Goal: Task Accomplishment & Management: Manage account settings

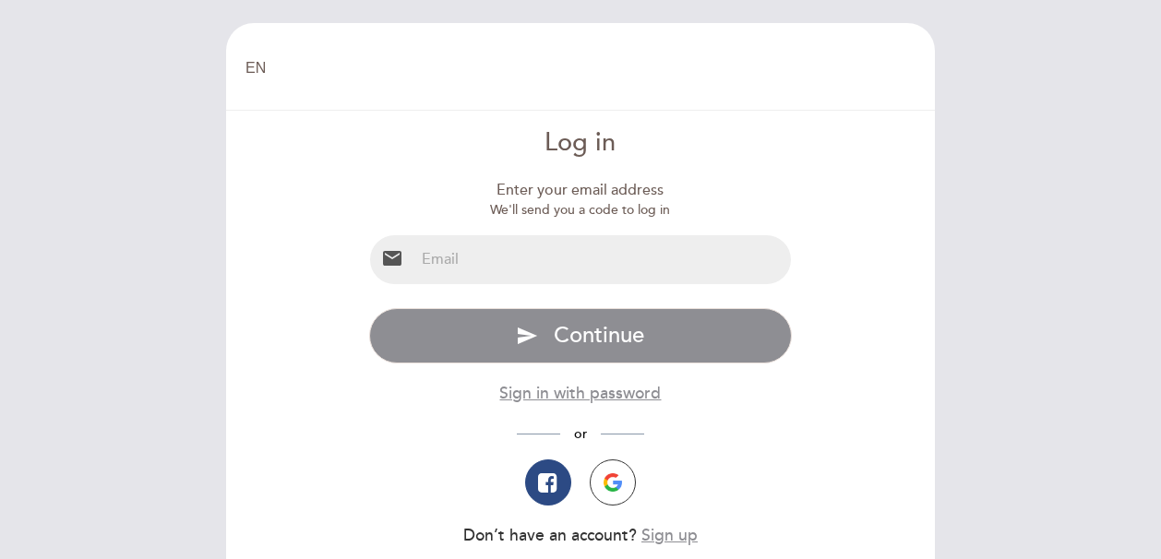
click at [536, 251] on input "email" at bounding box center [602, 259] width 377 height 49
type input "[EMAIL_ADDRESS][DOMAIN_NAME]"
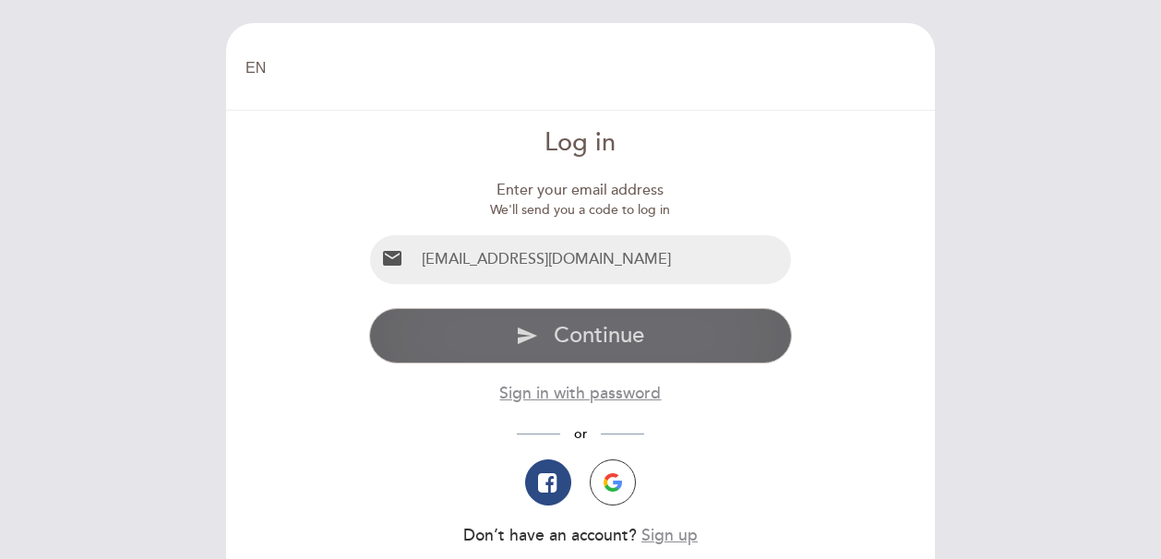
click at [548, 337] on button "send Continue" at bounding box center [581, 335] width 424 height 55
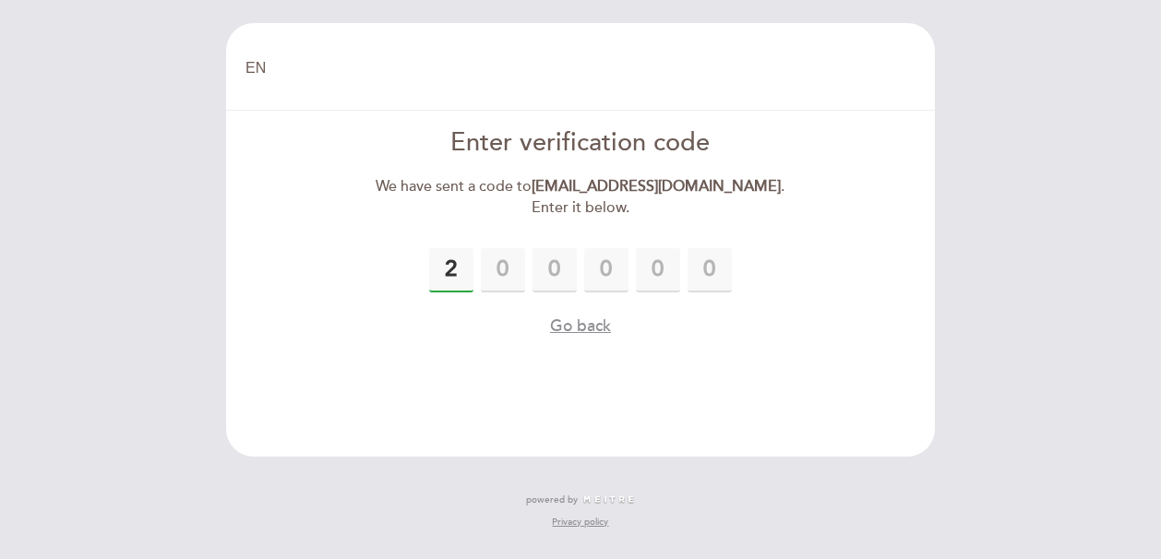
type input "2"
type input "7"
type input "9"
type input "7"
type input "8"
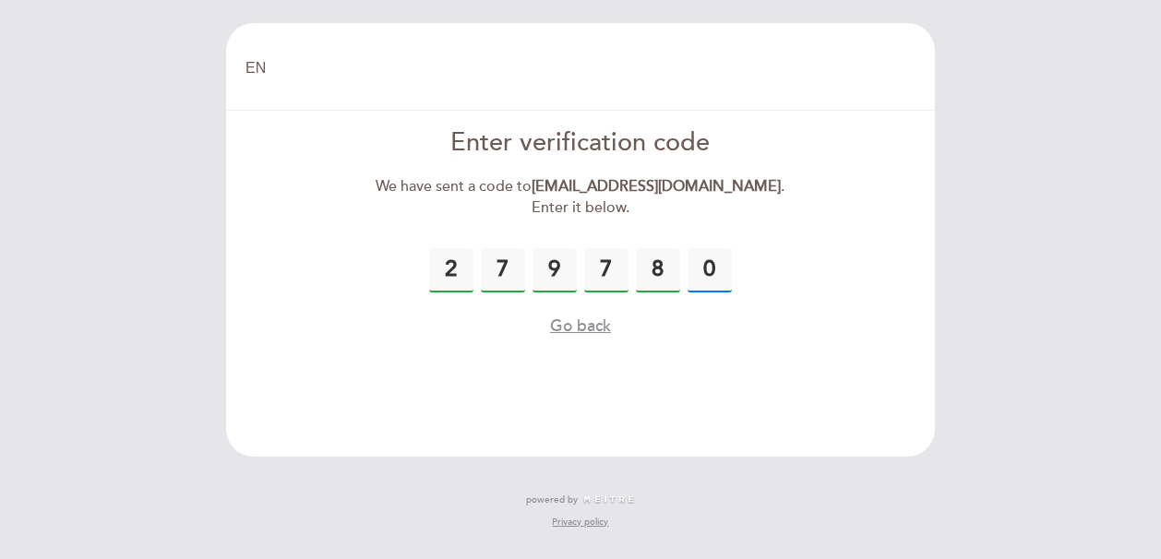
type input "0"
